Goal: Task Accomplishment & Management: Manage account settings

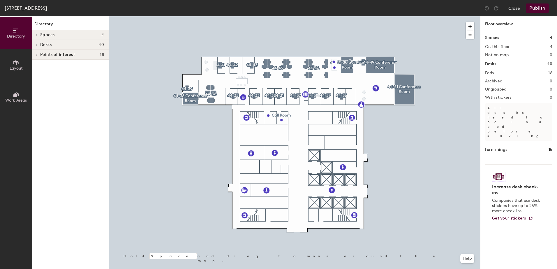
click at [43, 41] on div "Desks 40" at bounding box center [70, 45] width 77 height 10
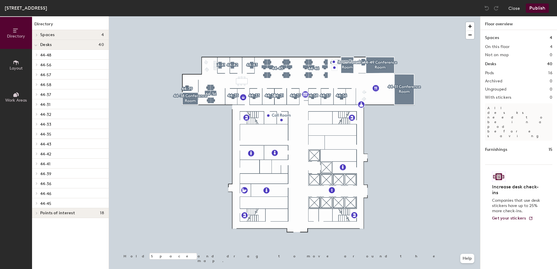
click at [56, 133] on p "44-35" at bounding box center [72, 134] width 64 height 8
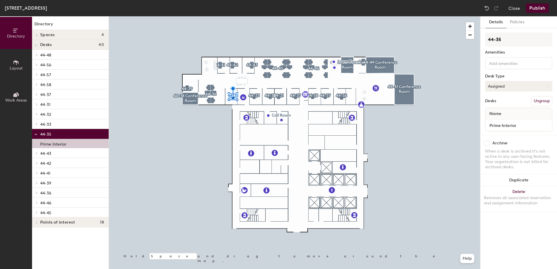
click at [547, 86] on icon at bounding box center [548, 86] width 3 height 3
click at [518, 23] on button "Policies" at bounding box center [517, 22] width 22 height 12
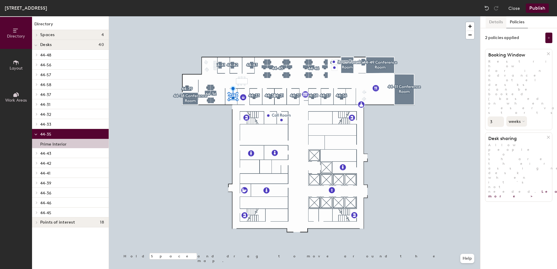
click at [493, 22] on button "Details" at bounding box center [495, 22] width 21 height 12
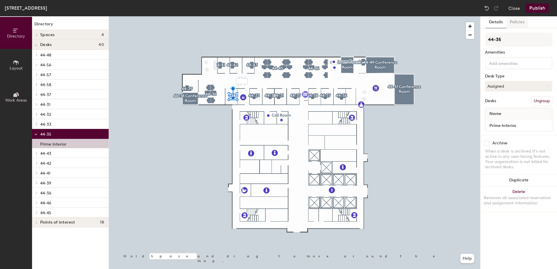
click at [515, 21] on button "Policies" at bounding box center [517, 22] width 22 height 12
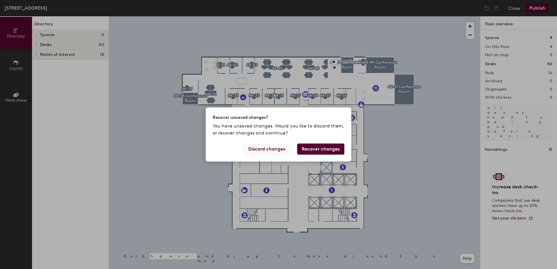
click at [276, 147] on button "Discard changes" at bounding box center [266, 149] width 47 height 11
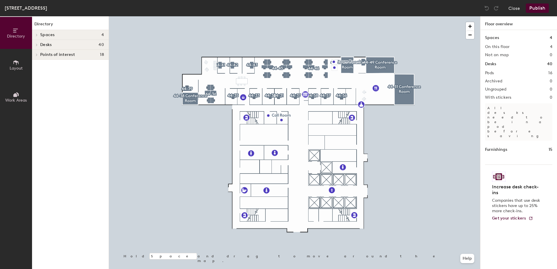
click at [73, 45] on h4 "Desks 40" at bounding box center [72, 45] width 64 height 5
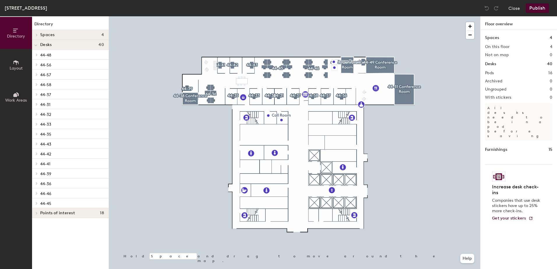
click at [63, 132] on p "44-35" at bounding box center [72, 134] width 64 height 8
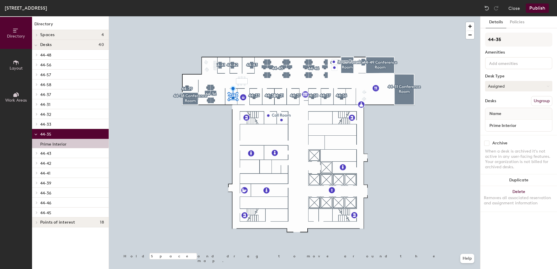
click at [549, 84] on button "Assigned" at bounding box center [518, 86] width 67 height 10
click at [513, 8] on button "Close" at bounding box center [514, 7] width 12 height 9
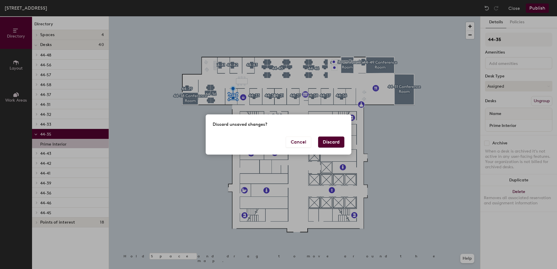
click at [333, 140] on button "Discard" at bounding box center [331, 142] width 26 height 11
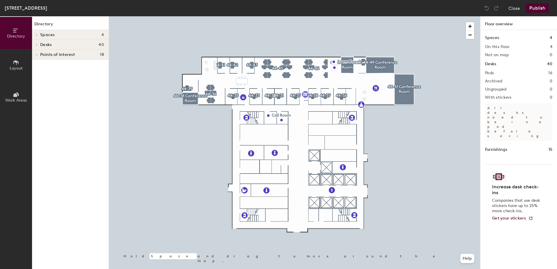
click at [90, 43] on h4 "Desks 40" at bounding box center [72, 45] width 64 height 5
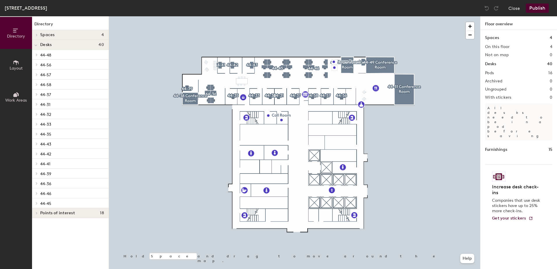
click at [65, 132] on p "44-35" at bounding box center [72, 134] width 64 height 8
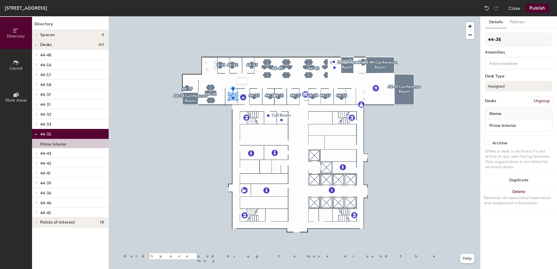
click at [520, 87] on button "Assigned" at bounding box center [518, 86] width 67 height 10
click at [504, 82] on button "Assigned" at bounding box center [518, 86] width 67 height 10
click at [516, 7] on button "Close" at bounding box center [514, 7] width 12 height 9
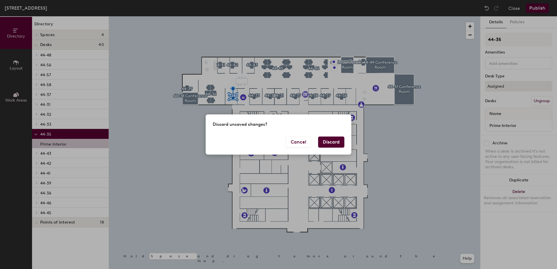
click at [332, 141] on button "Discard" at bounding box center [331, 142] width 26 height 11
